Goal: Task Accomplishment & Management: Use online tool/utility

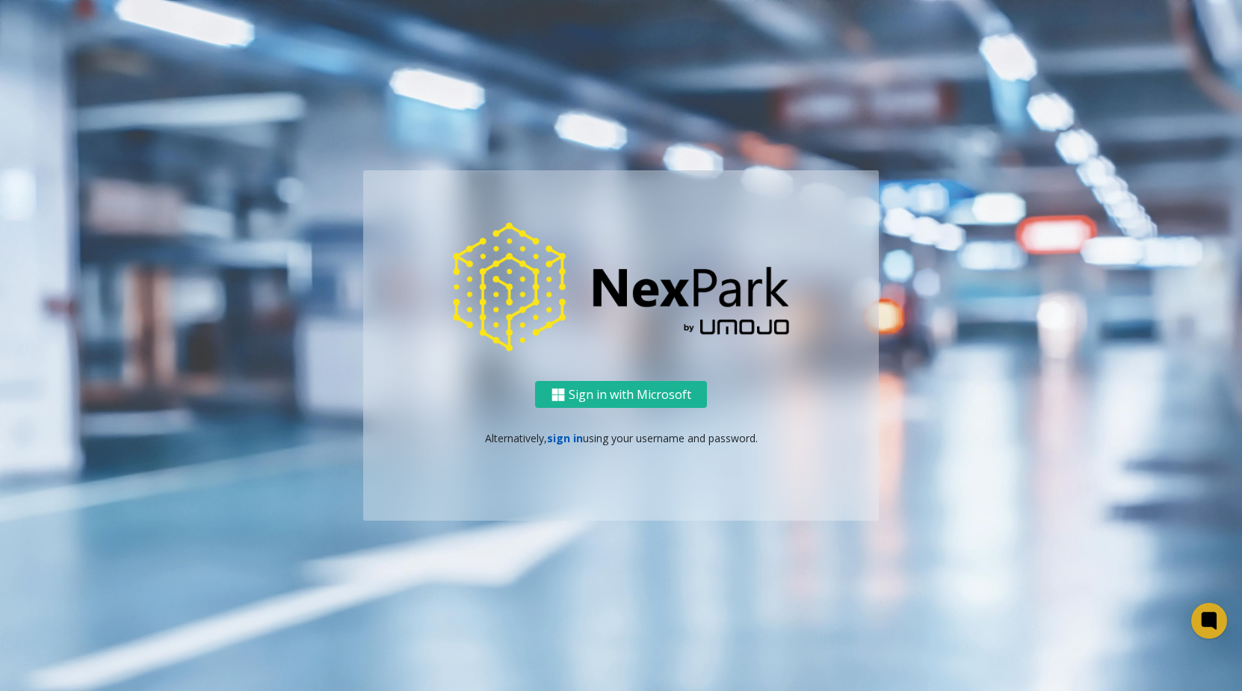
click at [580, 444] on link "sign in" at bounding box center [565, 438] width 36 height 14
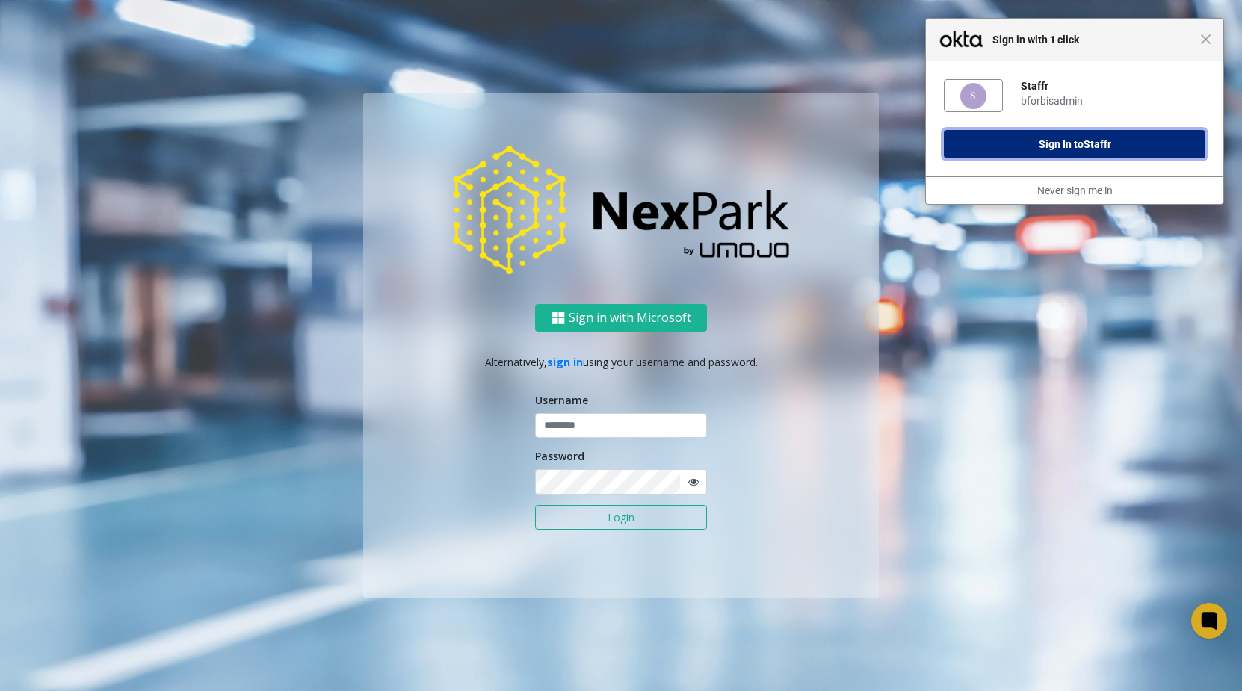
click at [1104, 134] on button "Sign In to Staffr" at bounding box center [1075, 144] width 262 height 28
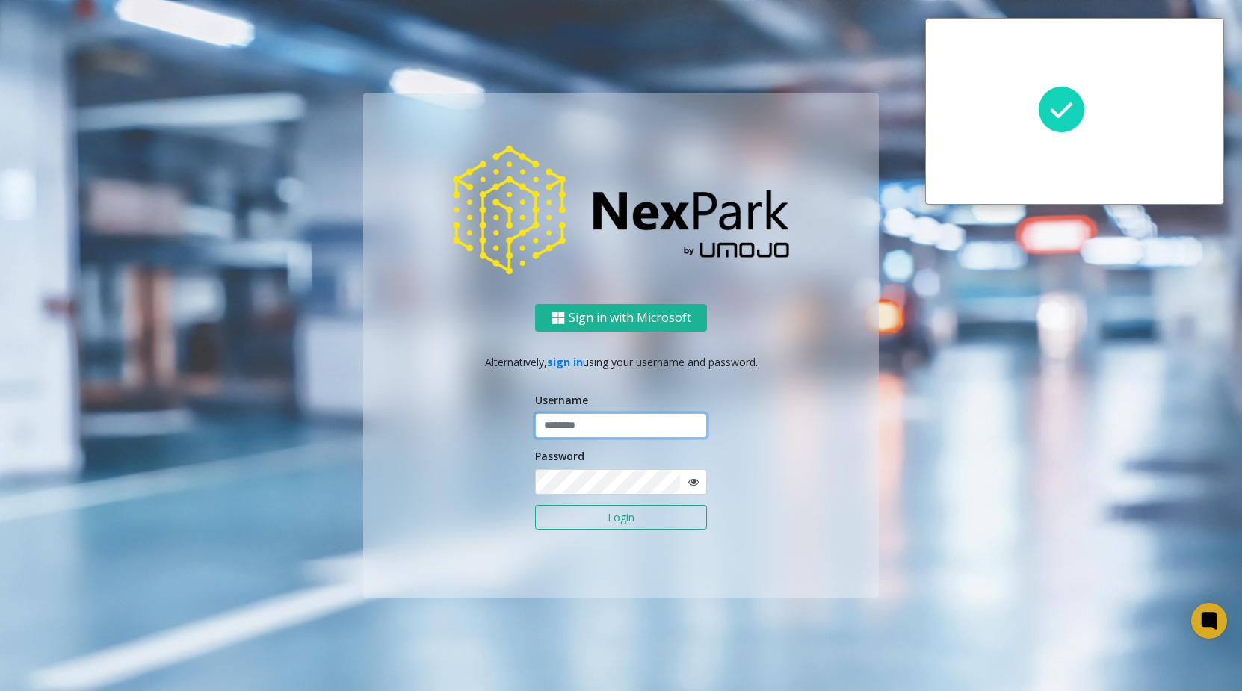
type input "**********"
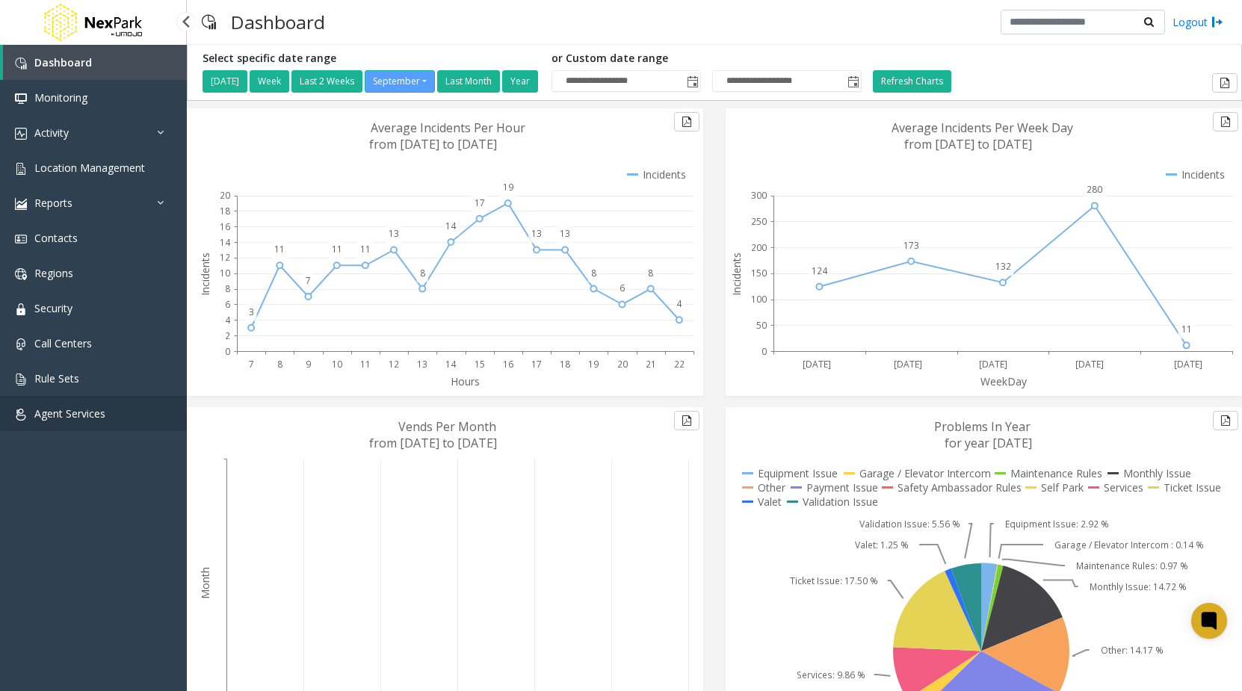
click at [61, 397] on link "Agent Services" at bounding box center [93, 413] width 187 height 35
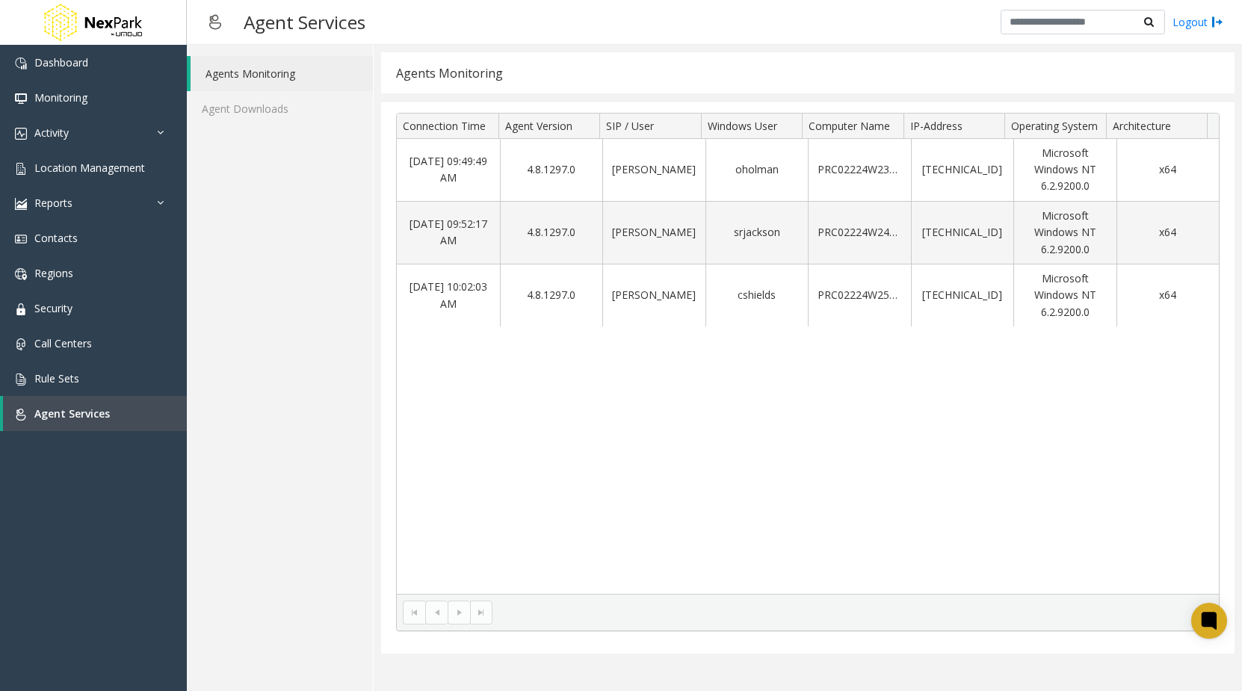
click at [233, 127] on div "Agents Monitoring Agent Downloads" at bounding box center [280, 368] width 187 height 646
click at [235, 126] on link "Agent Downloads" at bounding box center [280, 108] width 186 height 35
